Goal: Task Accomplishment & Management: Use online tool/utility

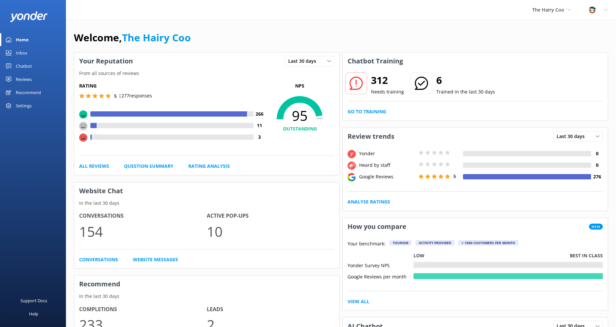
drag, startPoint x: 0, startPoint y: 0, endPoint x: 21, endPoint y: 54, distance: 57.9
click at [21, 54] on div "Inbox" at bounding box center [22, 52] width 12 height 13
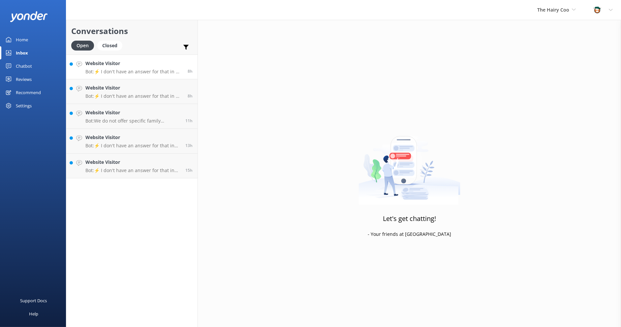
click at [121, 74] on link "Website Visitor Bot: ⚡ I don't have an answer for that in my knowledge base. Pl…" at bounding box center [131, 66] width 131 height 25
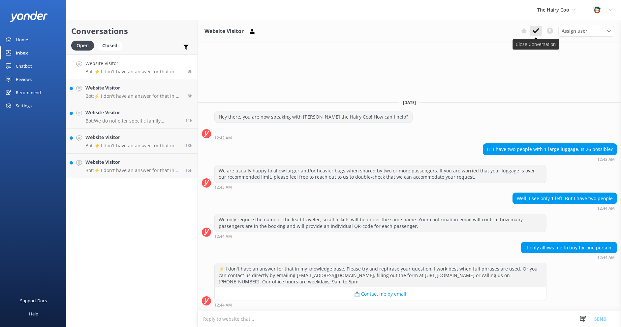
click at [539, 31] on icon at bounding box center [536, 30] width 7 height 7
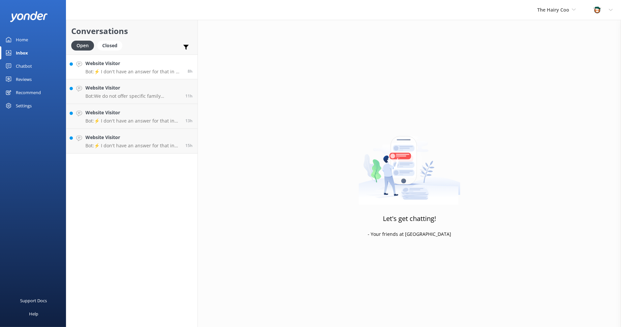
click at [122, 75] on link "Website Visitor Bot: ⚡ I don't have an answer for that in my knowledge base. Pl…" at bounding box center [131, 66] width 131 height 25
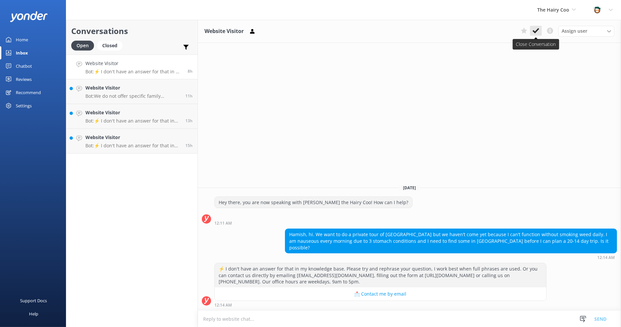
click at [537, 33] on icon at bounding box center [536, 30] width 7 height 7
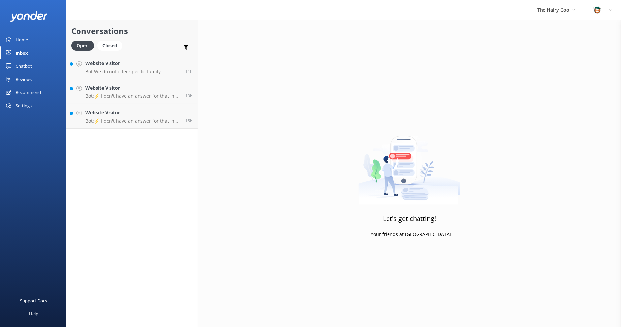
click at [124, 70] on p "Bot: We do not offer specific family discounts. However, if you're booking a 1-…" at bounding box center [132, 72] width 95 height 6
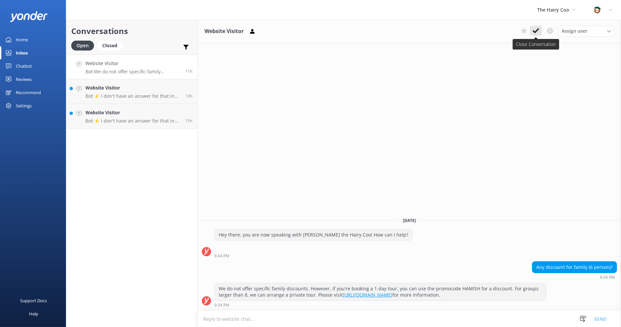
click at [538, 30] on use at bounding box center [536, 30] width 7 height 5
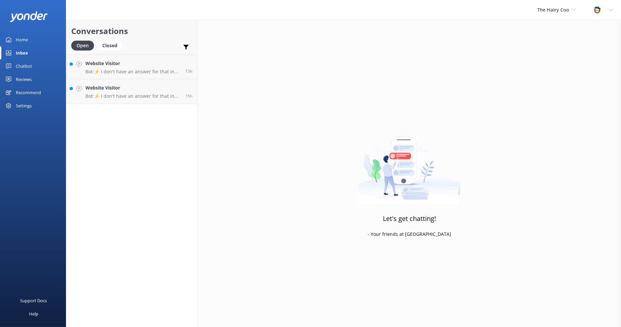
click at [131, 70] on p "Bot: ⚡ I don't have an answer for that in my knowledge base. Please try and rep…" at bounding box center [132, 72] width 95 height 6
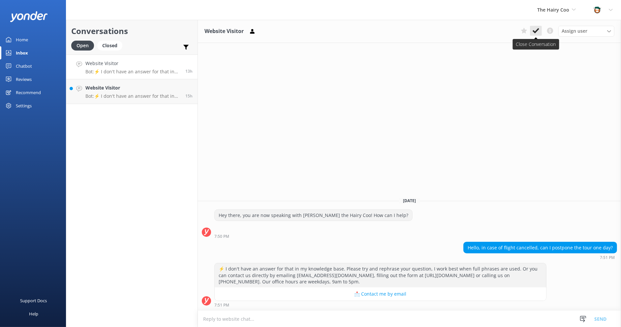
click at [537, 28] on icon at bounding box center [536, 30] width 7 height 7
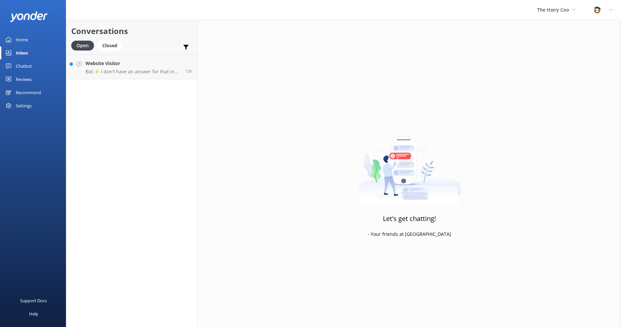
click at [123, 72] on p "Bot: ⚡ I don't have an answer for that in my knowledge base. Please try and rep…" at bounding box center [132, 72] width 95 height 6
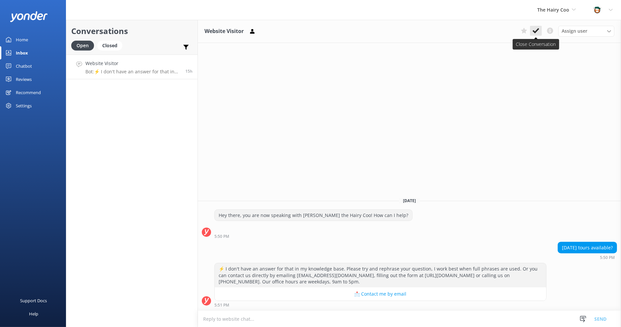
click at [538, 31] on icon at bounding box center [536, 30] width 7 height 7
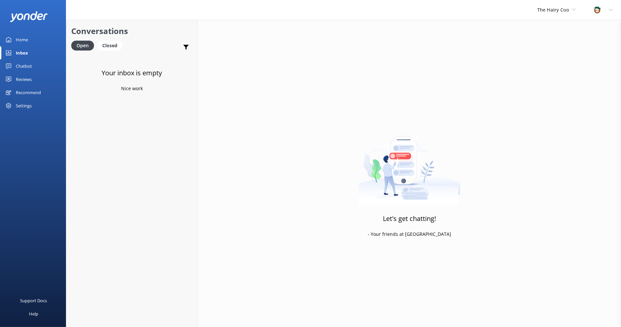
click at [21, 37] on div "Home" at bounding box center [22, 39] width 12 height 13
